Goal: Information Seeking & Learning: Learn about a topic

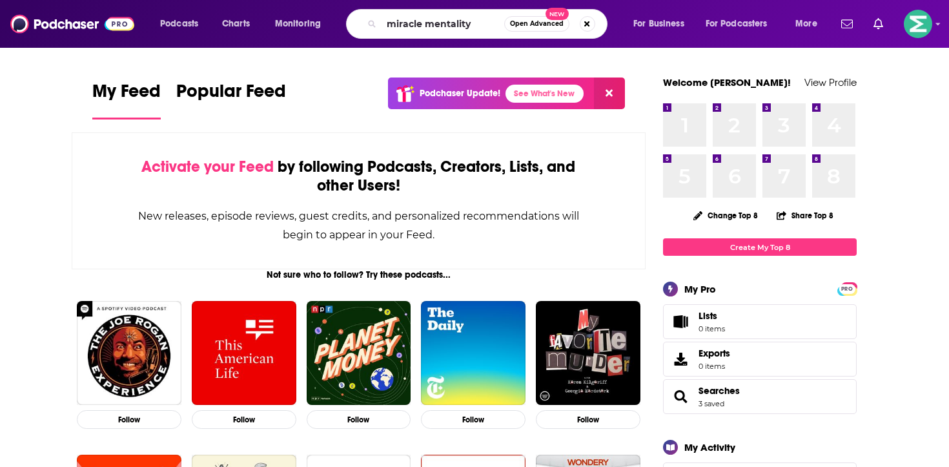
type input "miracle mentality"
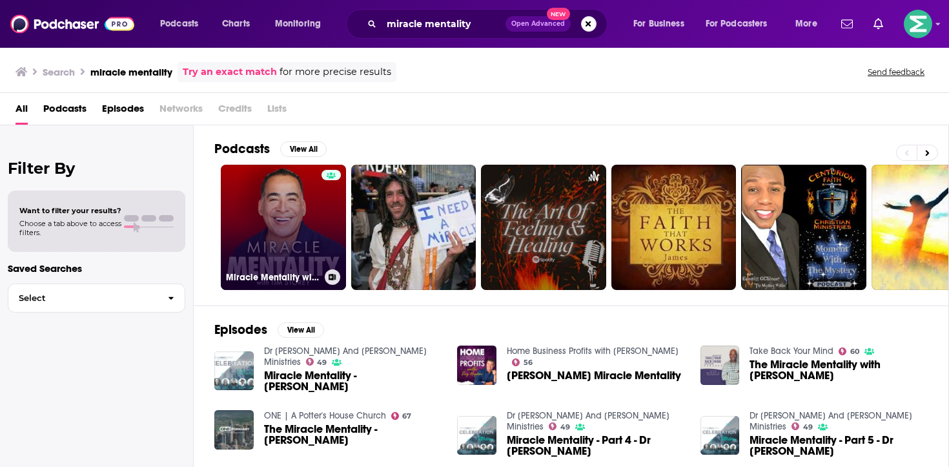
click at [252, 223] on link "Miracle Mentality with [PERSON_NAME] (Motivation, Self Help, and Mental Health)" at bounding box center [283, 227] width 125 height 125
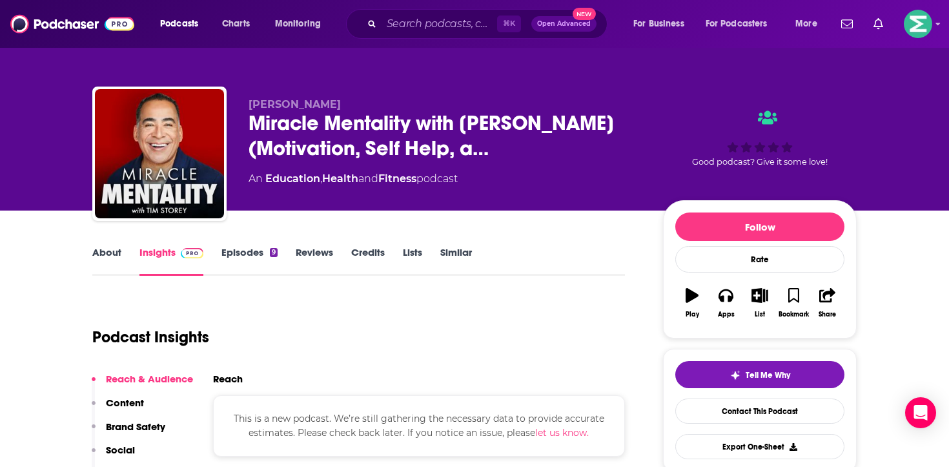
click at [251, 252] on link "Episodes 9" at bounding box center [249, 261] width 56 height 30
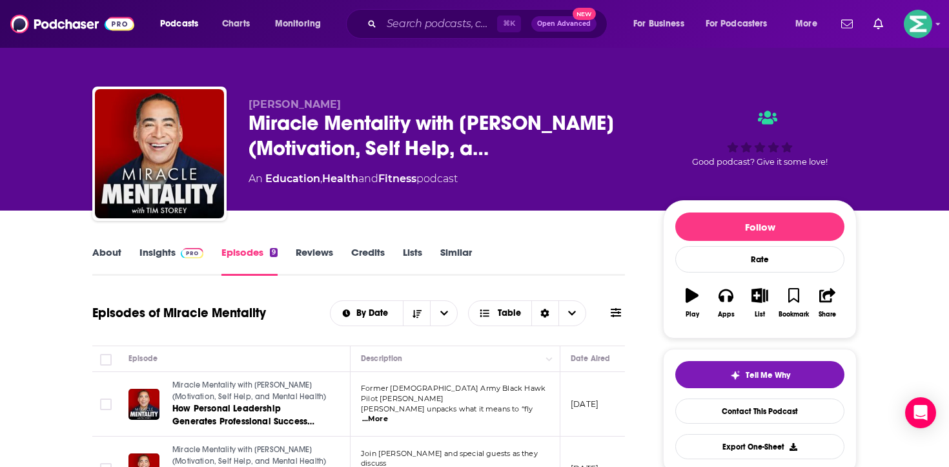
click at [106, 252] on link "About" at bounding box center [106, 261] width 29 height 30
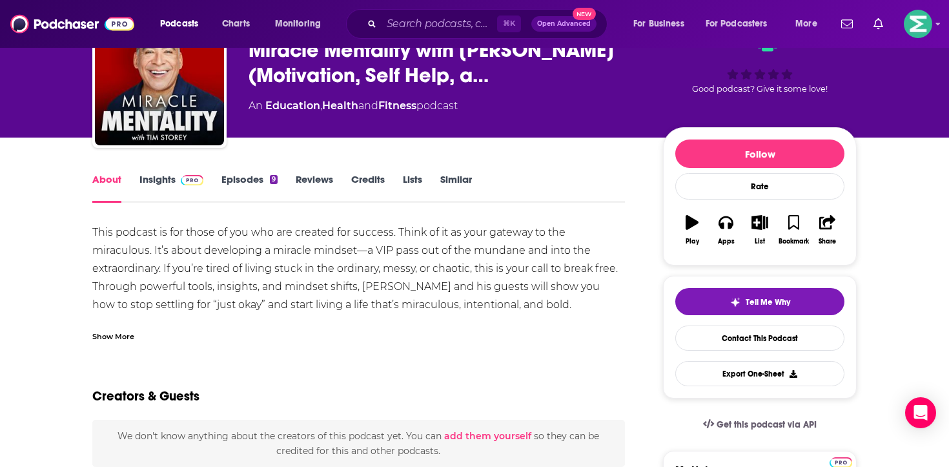
scroll to position [79, 0]
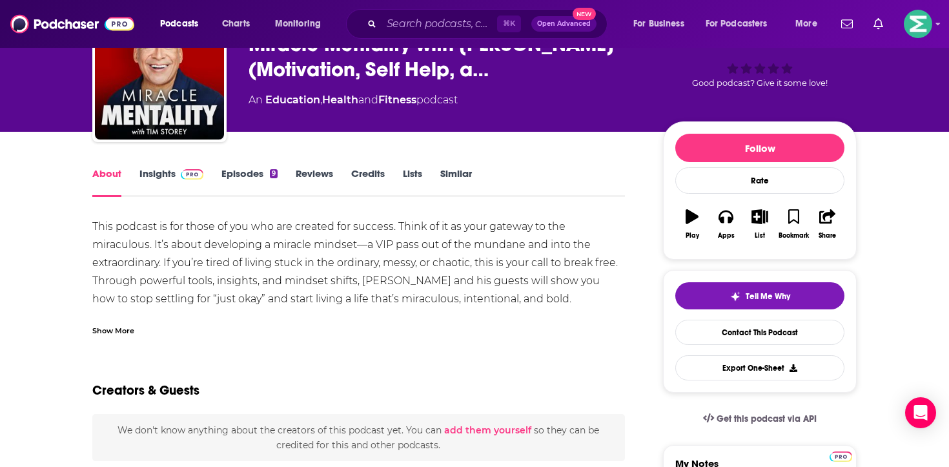
click at [159, 261] on div "This podcast is for those of you who are created for success. Think of it as yo…" at bounding box center [358, 290] width 533 height 145
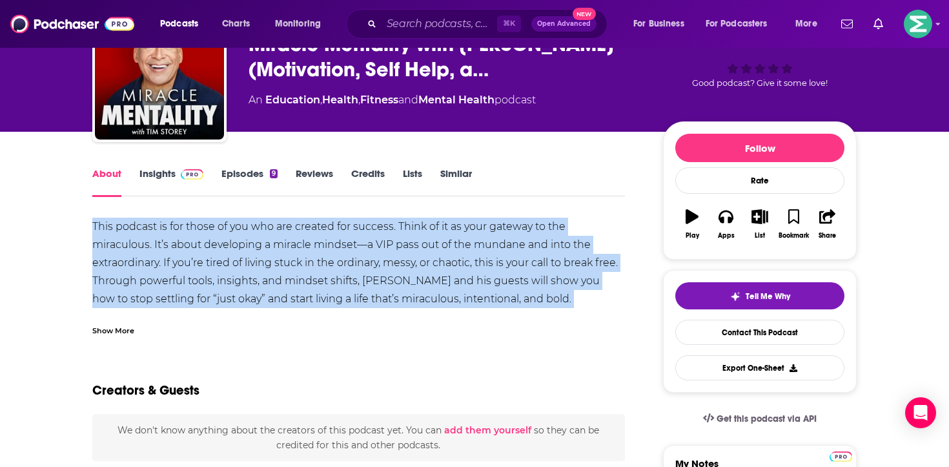
click at [159, 261] on div "This podcast is for those of you who are created for success. Think of it as yo…" at bounding box center [358, 290] width 533 height 145
copy div "This podcast is for those of you who are created for success. Think of it as yo…"
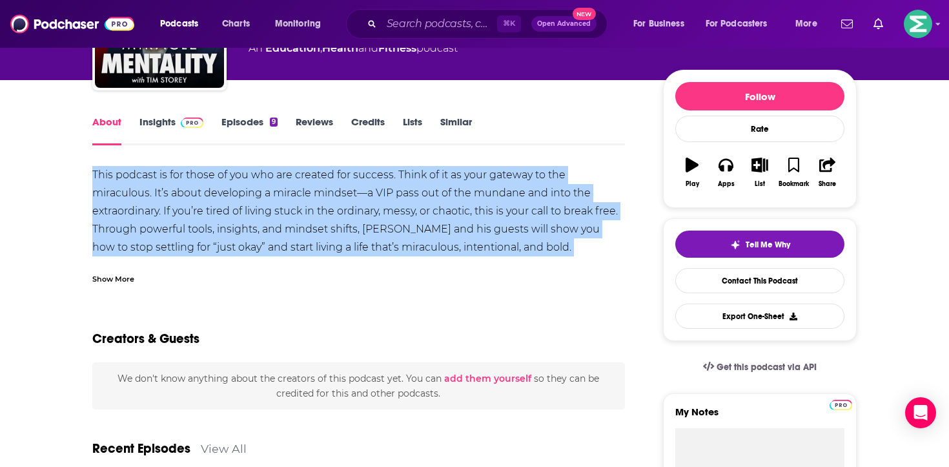
scroll to position [121, 0]
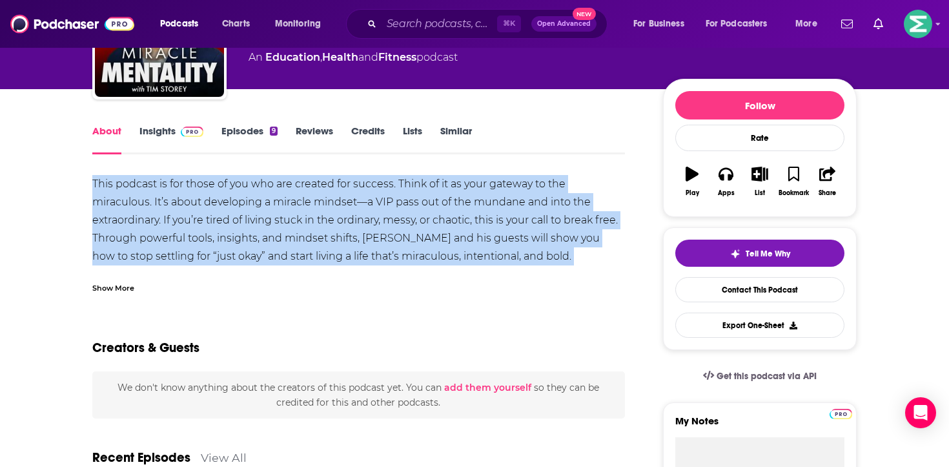
click at [156, 136] on link "Insights" at bounding box center [171, 140] width 64 height 30
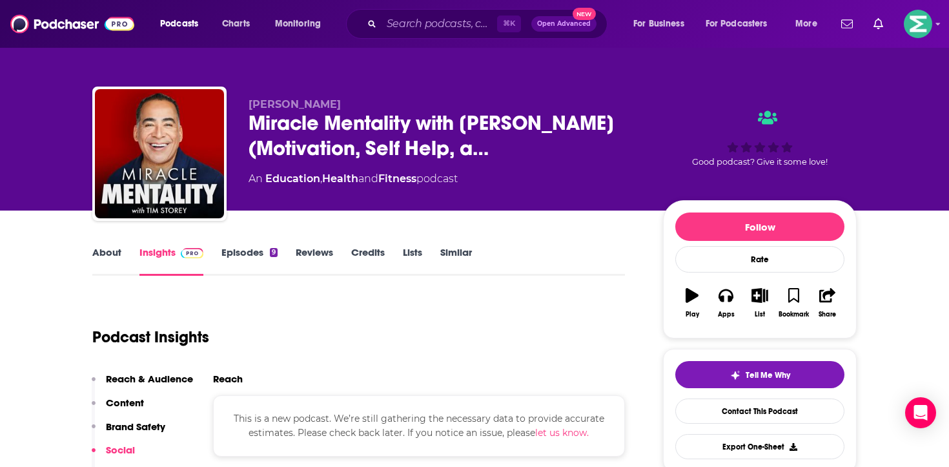
click at [247, 252] on link "Episodes 9" at bounding box center [249, 261] width 56 height 30
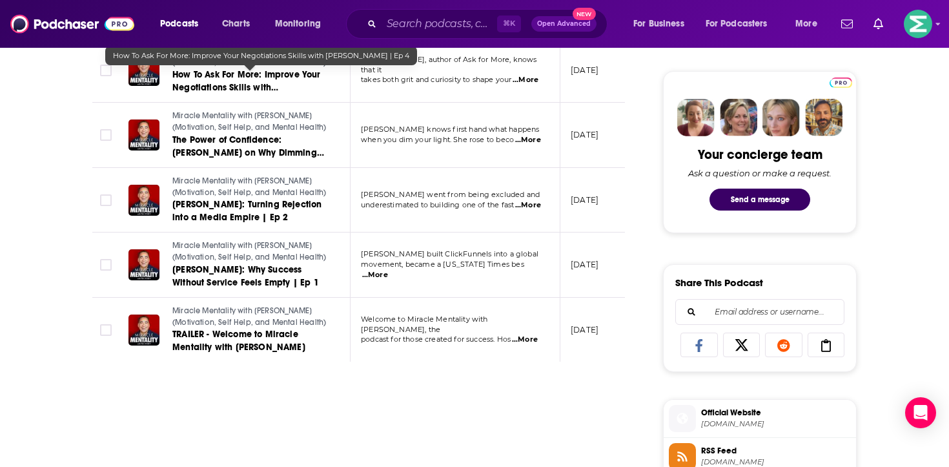
scroll to position [617, 0]
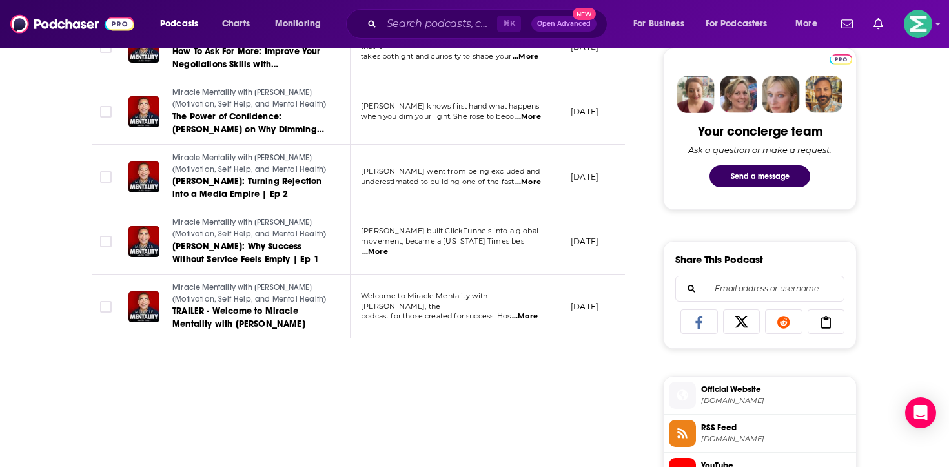
click at [526, 312] on span "...More" at bounding box center [525, 316] width 26 height 10
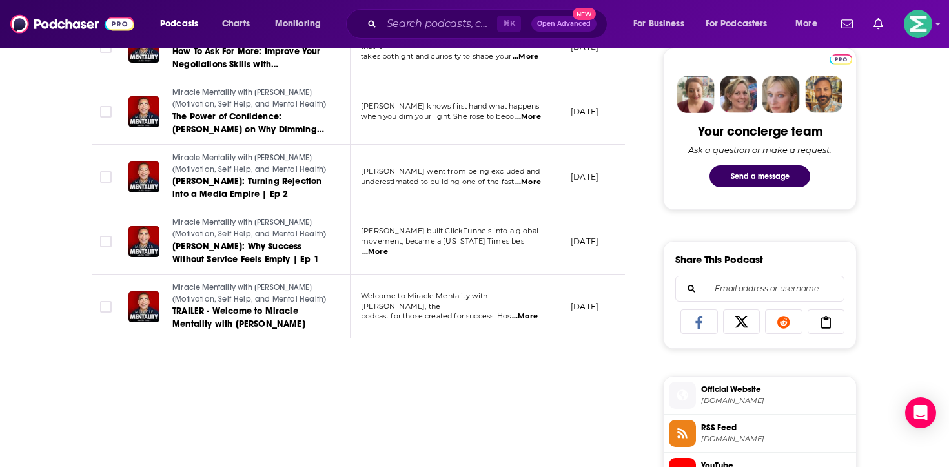
click at [388, 248] on span "...More" at bounding box center [375, 252] width 26 height 10
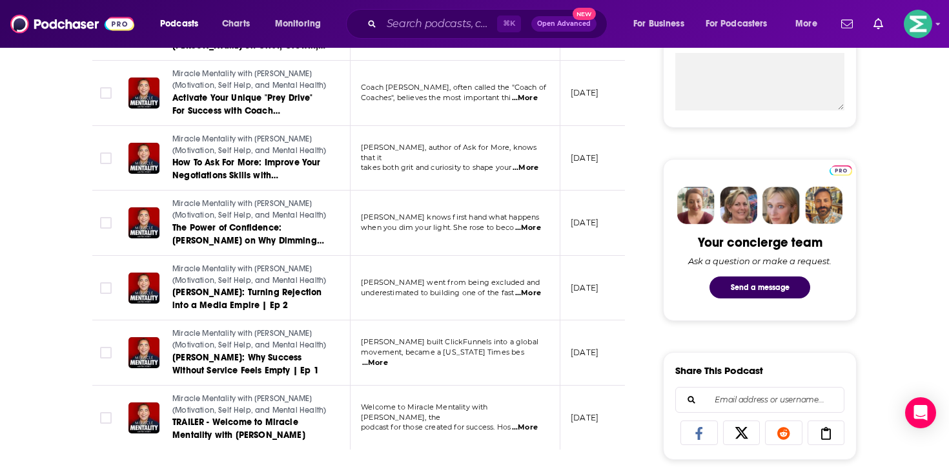
scroll to position [496, 0]
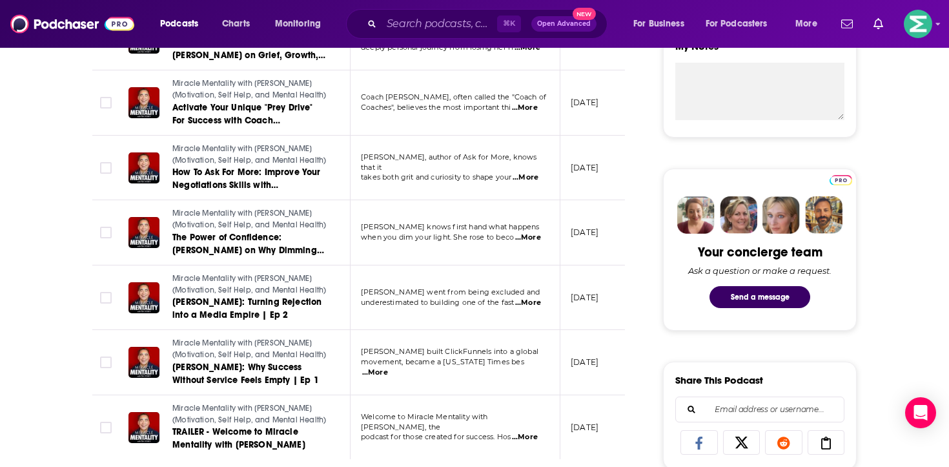
click at [533, 240] on span "...More" at bounding box center [528, 237] width 26 height 10
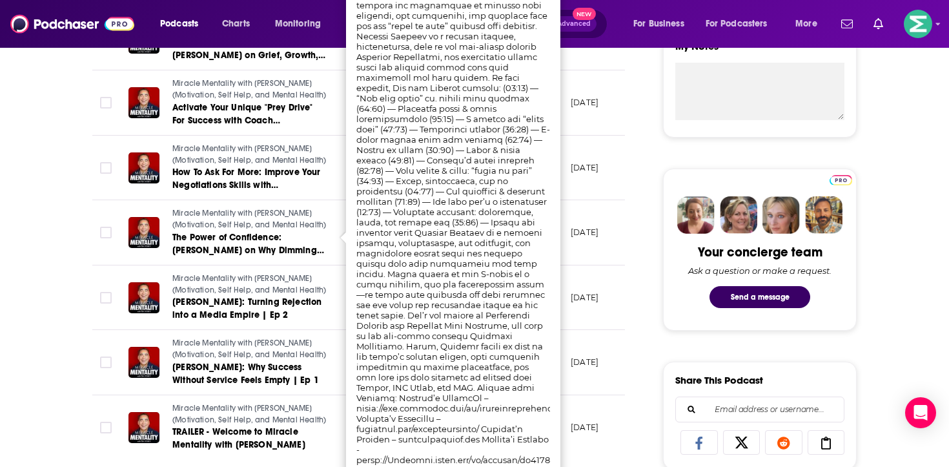
click at [271, 289] on span "Miracle Mentality with [PERSON_NAME] (Motivation, Self Help, and Mental Health)" at bounding box center [249, 284] width 154 height 21
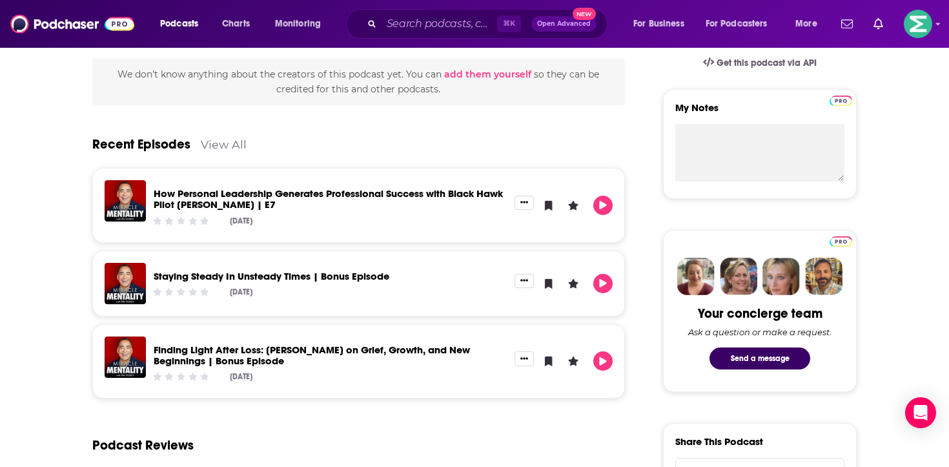
scroll to position [435, 0]
click at [243, 141] on link "View All" at bounding box center [224, 144] width 46 height 14
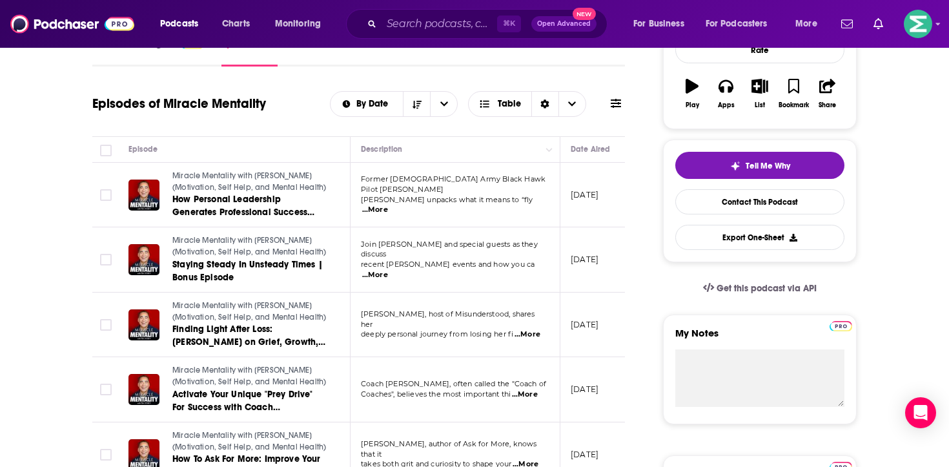
scroll to position [222, 0]
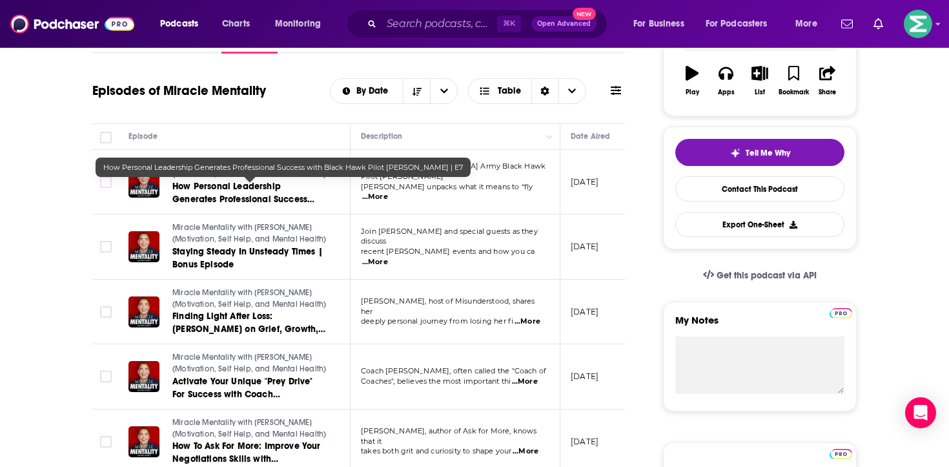
click at [236, 181] on span "How Personal Leadership Generates Professional Success with Black Hawk Pilot [P…" at bounding box center [243, 206] width 142 height 50
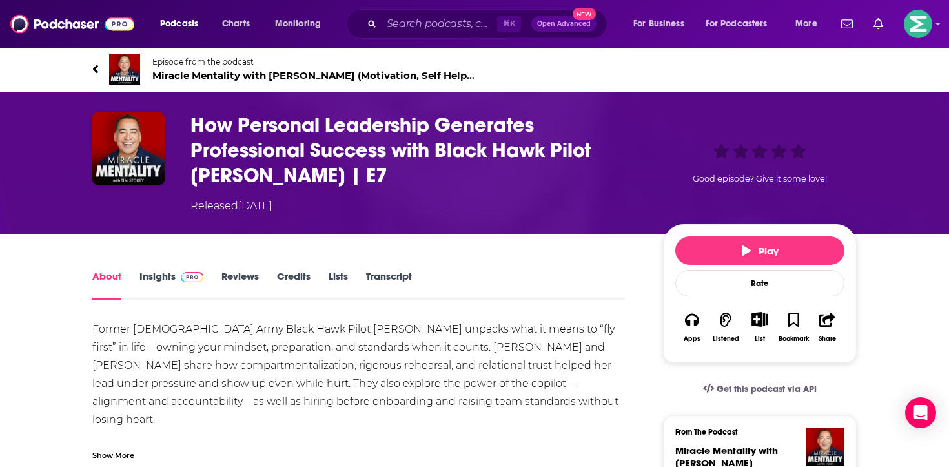
drag, startPoint x: 384, startPoint y: 176, endPoint x: 191, endPoint y: 176, distance: 192.4
click at [191, 176] on h1 "How Personal Leadership Generates Professional Success with Black Hawk Pilot [P…" at bounding box center [416, 150] width 452 height 76
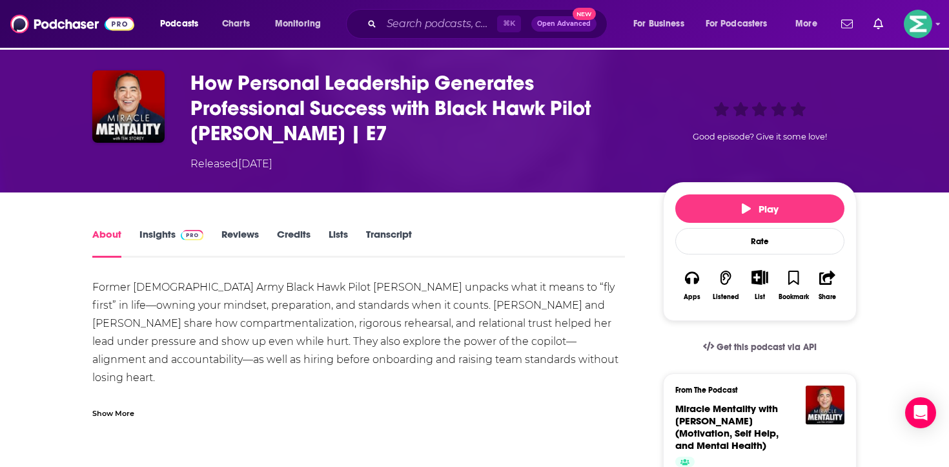
scroll to position [47, 0]
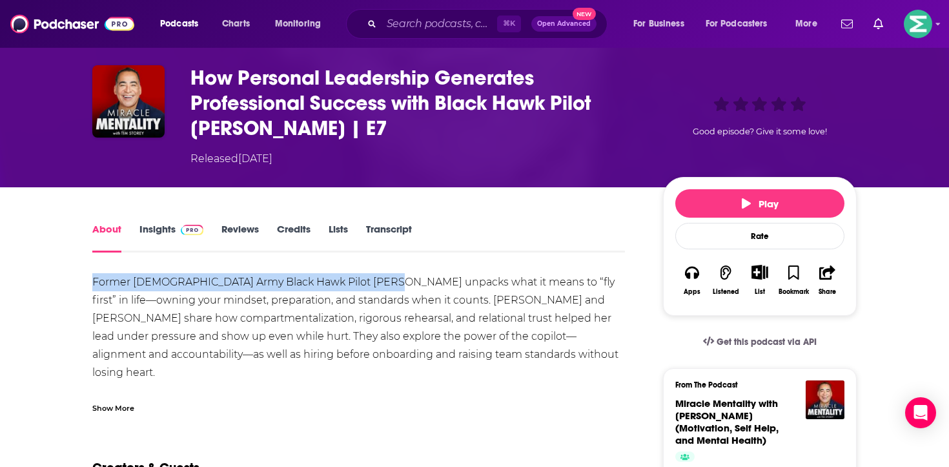
drag, startPoint x: 85, startPoint y: 279, endPoint x: 381, endPoint y: 284, distance: 295.8
copy div "Former [DEMOGRAPHIC_DATA] Army Black Hawk Pilot [PERSON_NAME]"
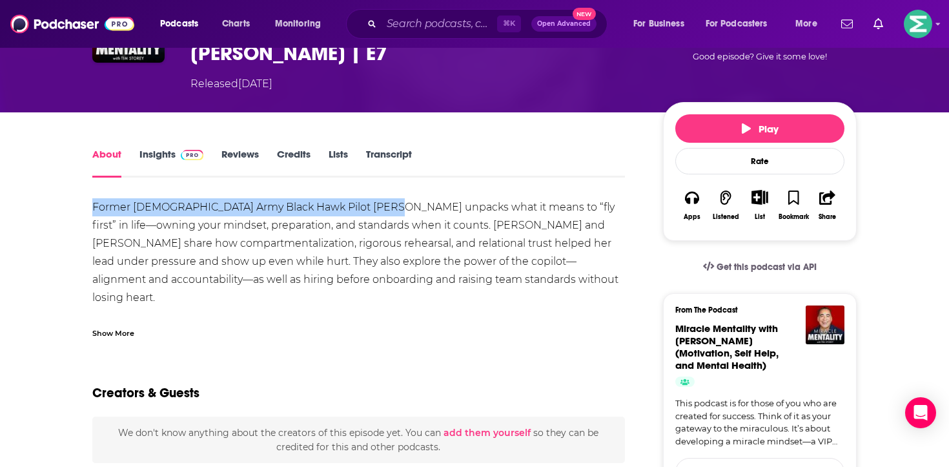
scroll to position [0, 0]
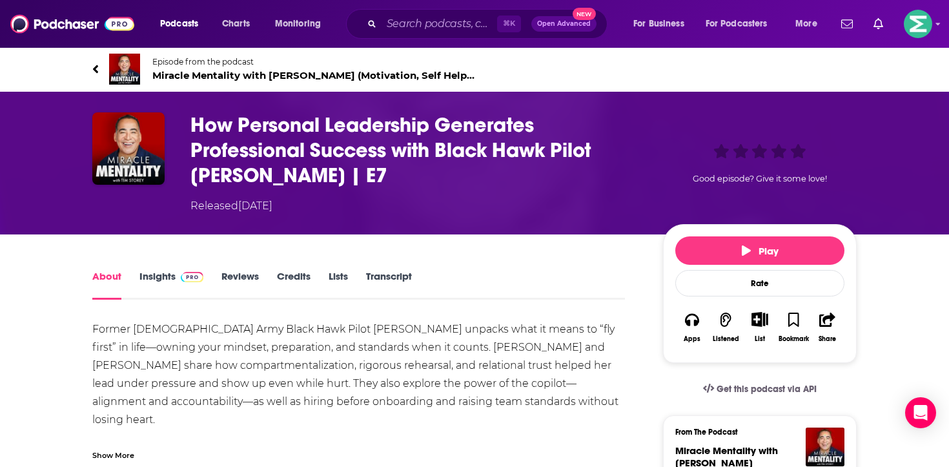
click at [289, 170] on h1 "How Personal Leadership Generates Professional Success with Black Hawk Pilot [P…" at bounding box center [416, 150] width 452 height 76
drag, startPoint x: 442, startPoint y: 175, endPoint x: 186, endPoint y: 118, distance: 262.1
click at [186, 118] on div "How Personal Leadership Generates Professional Success with Black Hawk Pilot [P…" at bounding box center [474, 162] width 765 height 101
copy h1 "How Personal Leadership Generates Professional Success with Black Hawk Pilot [P…"
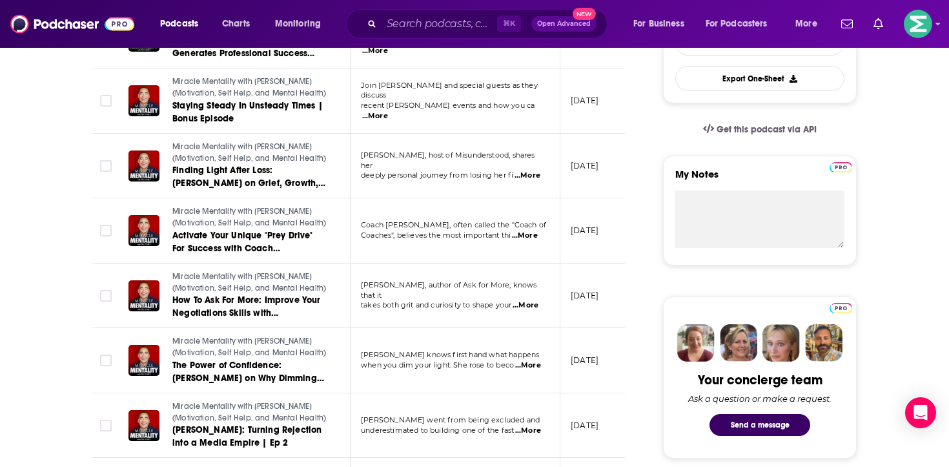
scroll to position [369, 0]
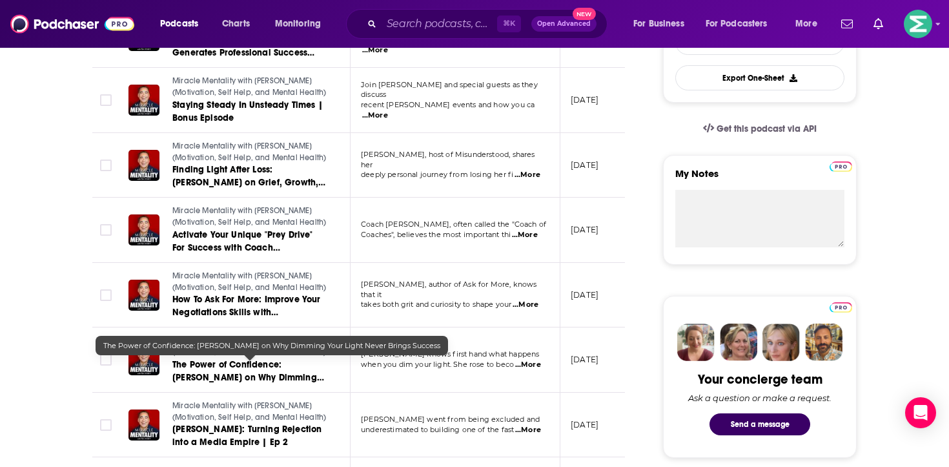
click at [256, 373] on span "The Power of Confidence: [PERSON_NAME] on Why Dimming Your Light Never Brings S…" at bounding box center [248, 377] width 152 height 37
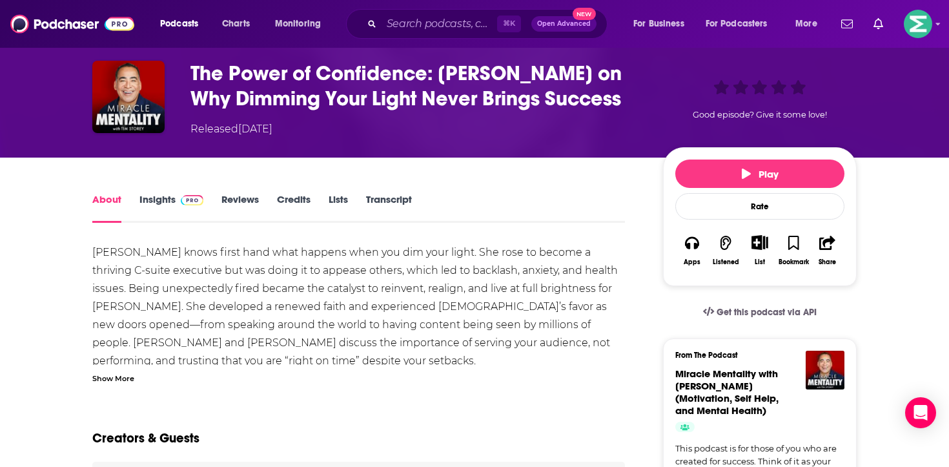
scroll to position [52, 0]
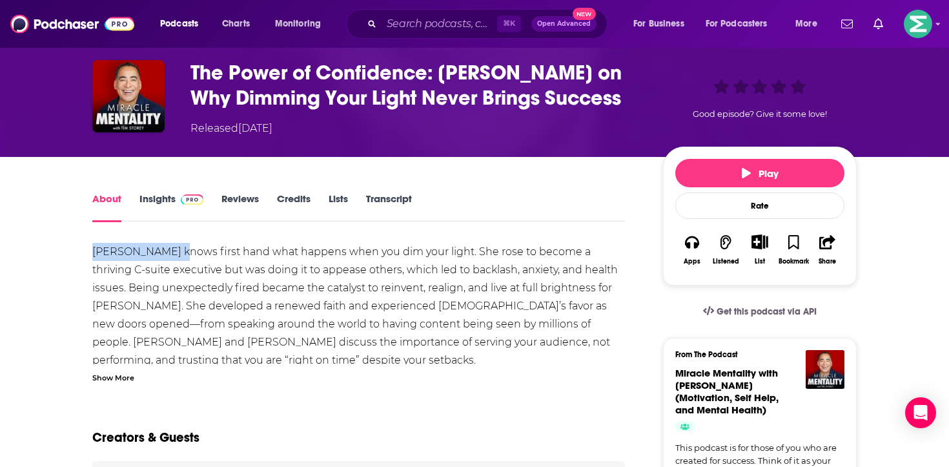
drag, startPoint x: 90, startPoint y: 249, endPoint x: 185, endPoint y: 252, distance: 95.0
copy div "[PERSON_NAME]"
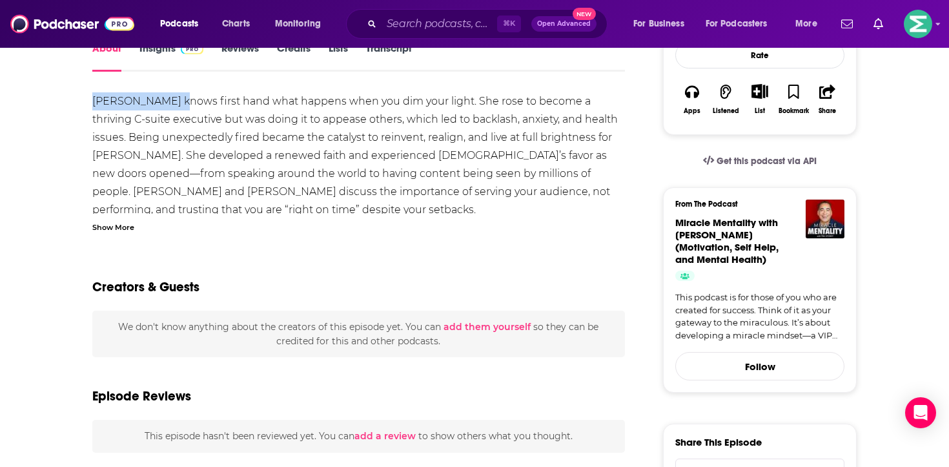
scroll to position [0, 0]
